Goal: Check status: Check status

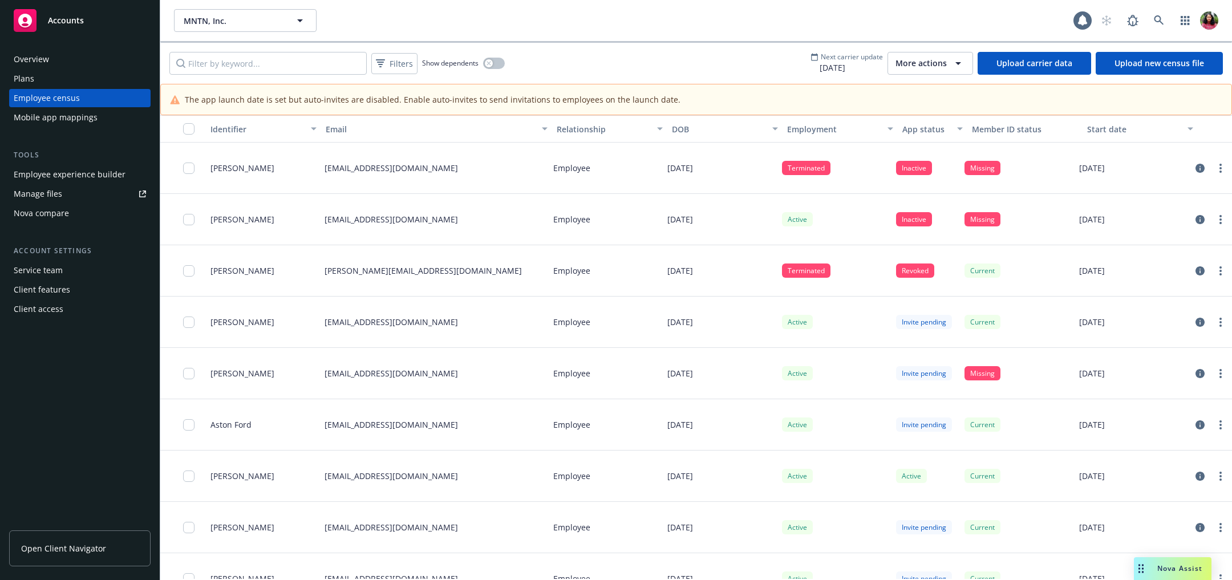
click at [956, 59] on icon "button" at bounding box center [959, 63] width 14 height 14
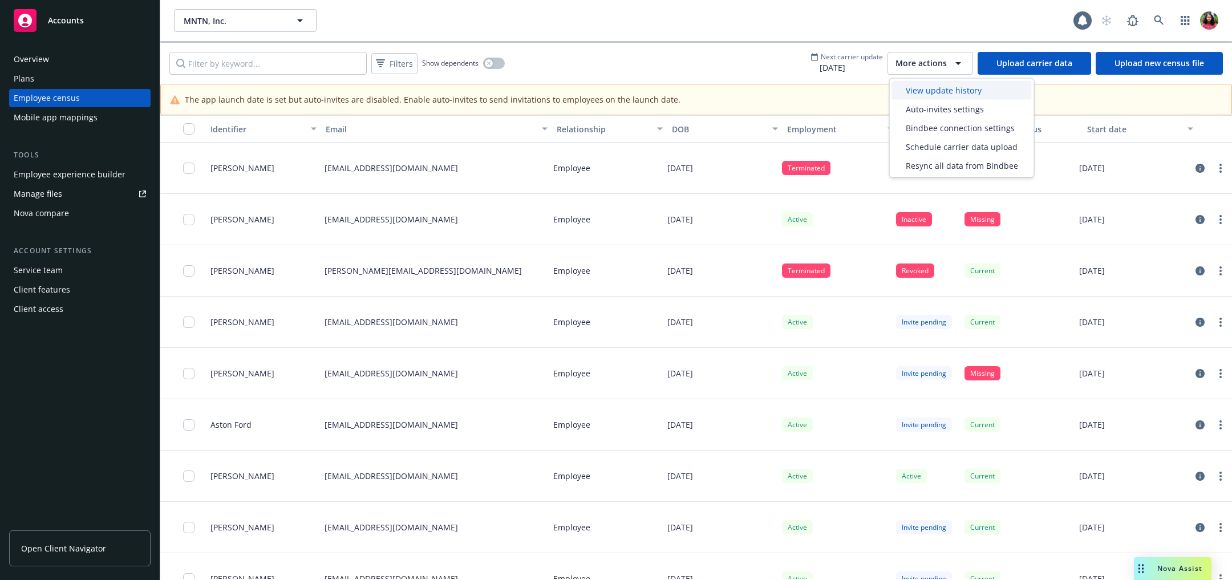
click at [952, 87] on span "View update history" at bounding box center [944, 90] width 76 height 12
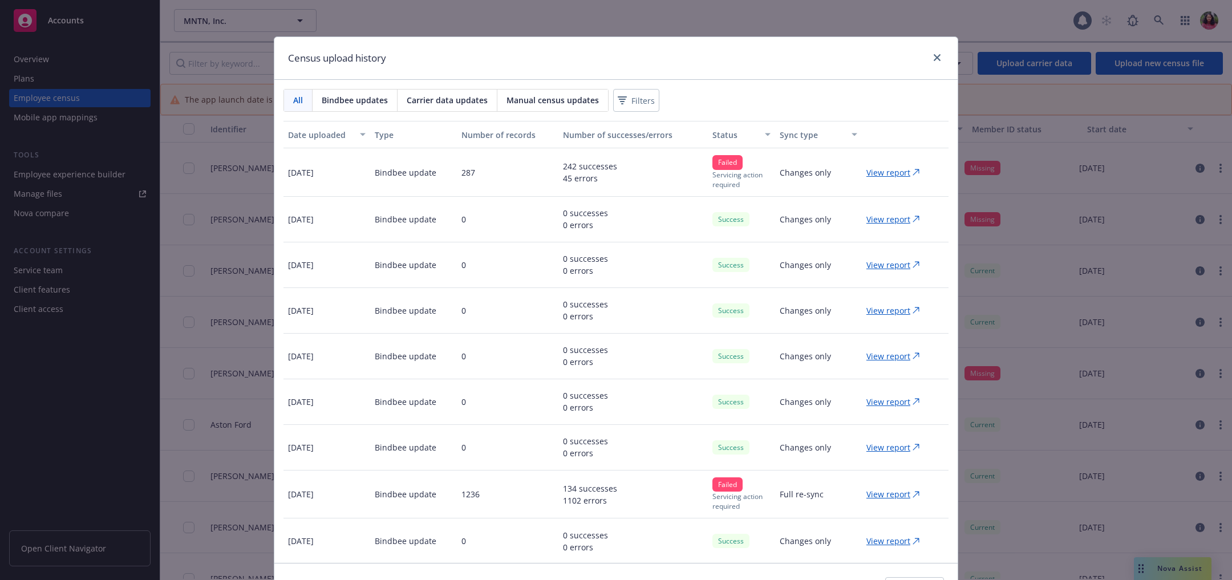
click at [878, 173] on p "View report" at bounding box center [889, 173] width 44 height 12
click at [878, 495] on p "View report" at bounding box center [889, 494] width 44 height 12
click at [867, 174] on p "View report" at bounding box center [889, 173] width 44 height 12
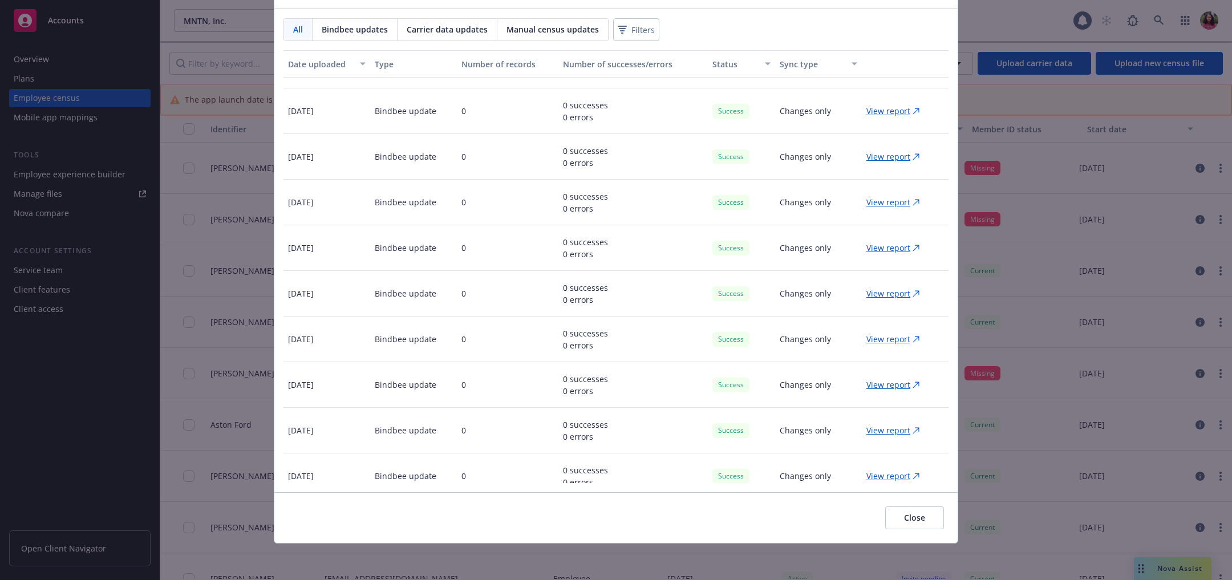
scroll to position [1113, 0]
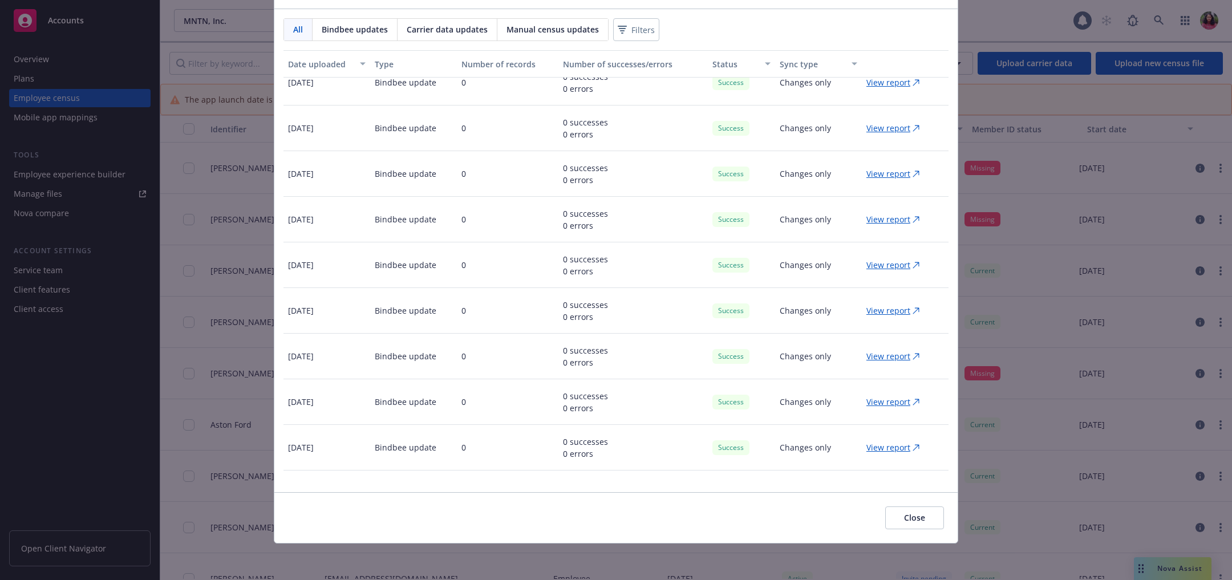
click at [572, 20] on div "Manual census updates" at bounding box center [552, 30] width 111 height 22
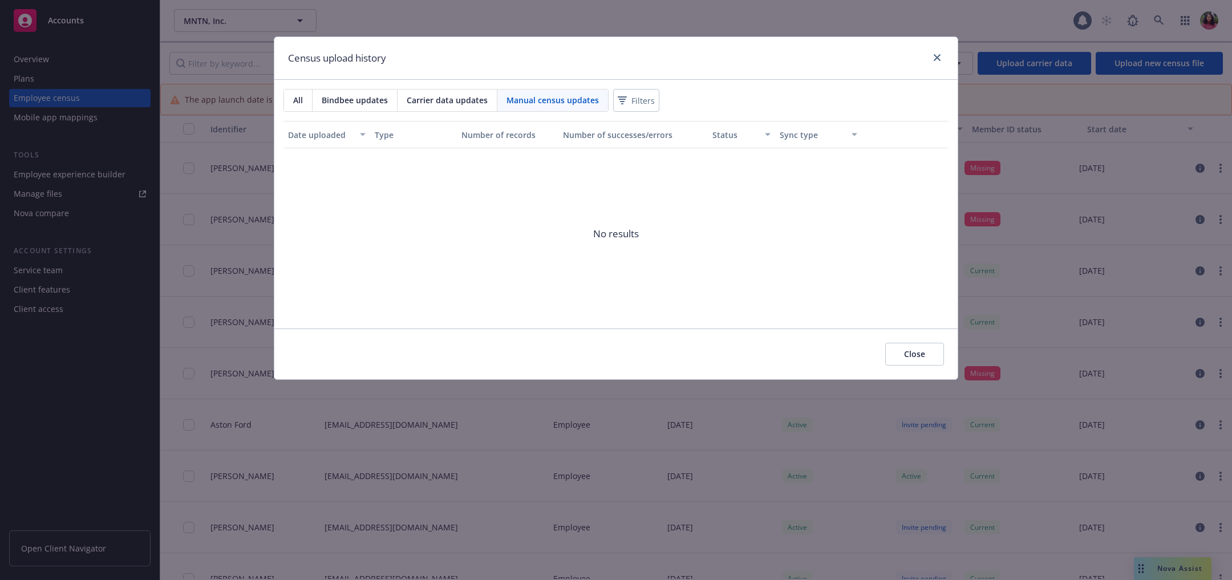
click at [450, 96] on span "Carrier data updates" at bounding box center [447, 100] width 81 height 12
click at [366, 97] on span "Bindbee updates" at bounding box center [355, 100] width 66 height 12
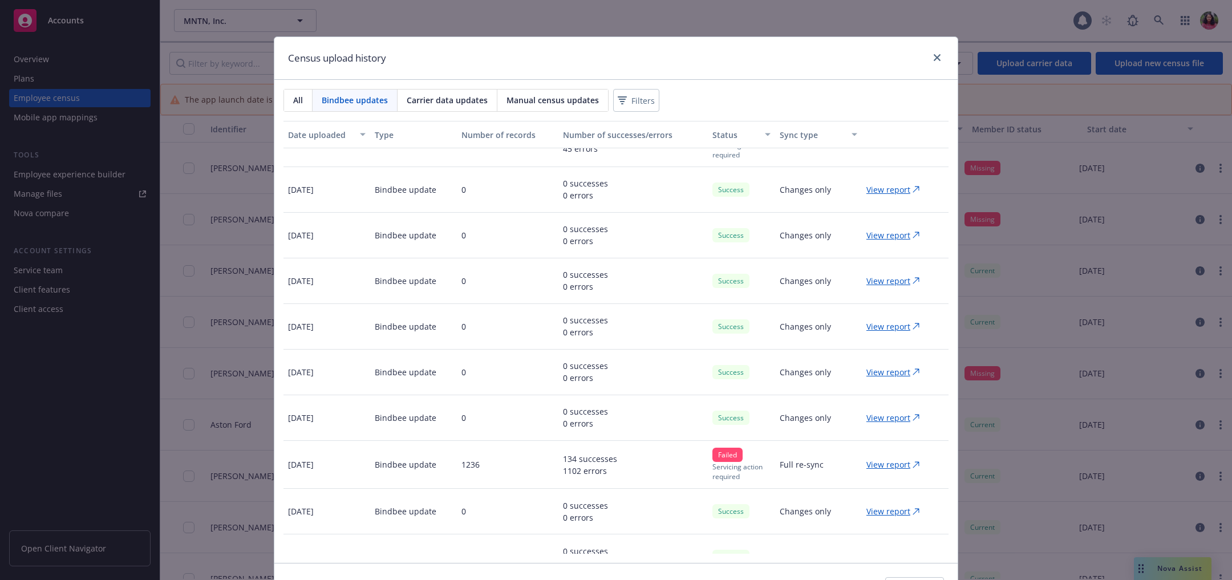
scroll to position [29, 0]
click at [867, 462] on p "View report" at bounding box center [889, 465] width 44 height 12
